Goal: Information Seeking & Learning: Learn about a topic

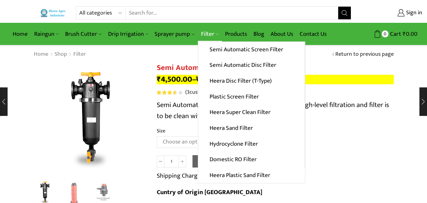
click at [203, 34] on link "Filter" at bounding box center [210, 34] width 24 height 15
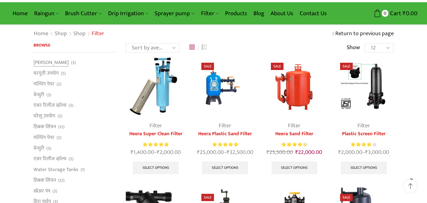
scroll to position [32, 0]
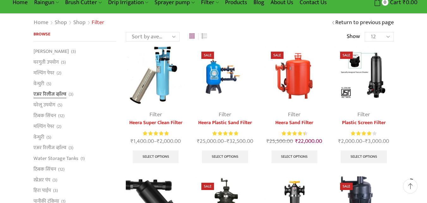
click at [62, 91] on link "एअर रिलीज व्हाॅल्व" at bounding box center [50, 94] width 33 height 11
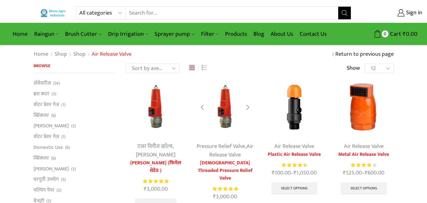
click at [224, 99] on img at bounding box center [225, 107] width 60 height 60
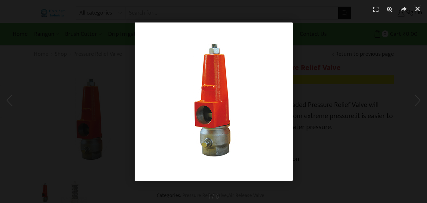
click at [321, 101] on div "1 / 1" at bounding box center [213, 101] width 383 height 158
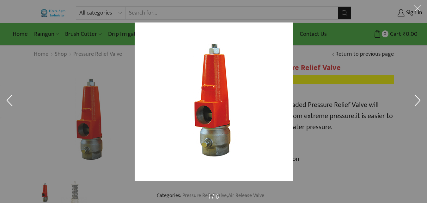
click at [303, 93] on div at bounding box center [328, 113] width 386 height 183
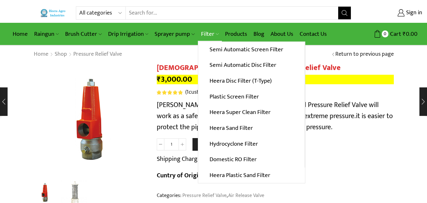
click at [203, 31] on link "Filter" at bounding box center [210, 34] width 24 height 15
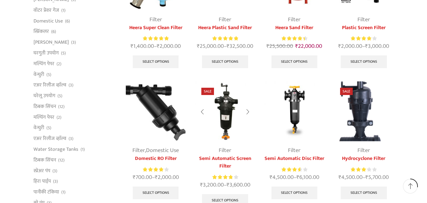
scroll to position [158, 0]
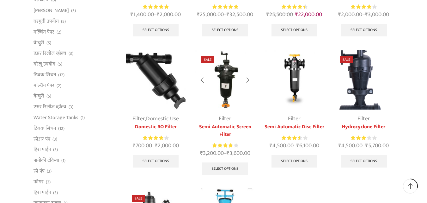
click at [221, 108] on img at bounding box center [225, 80] width 60 height 60
